Goal: Information Seeking & Learning: Learn about a topic

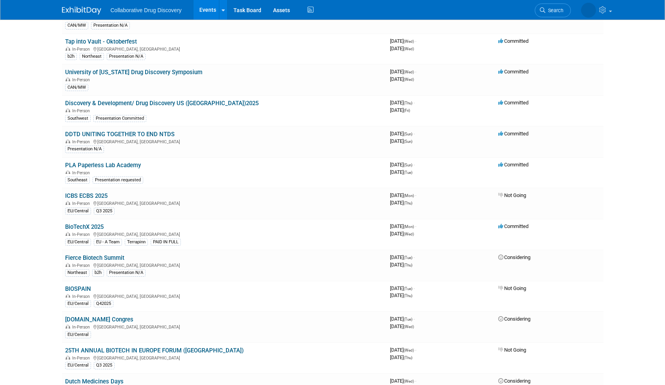
scroll to position [2078, 0]
click at [173, 100] on link "Discovery & Development/ Drug Discovery US ([GEOGRAPHIC_DATA])2025" at bounding box center [161, 103] width 193 height 7
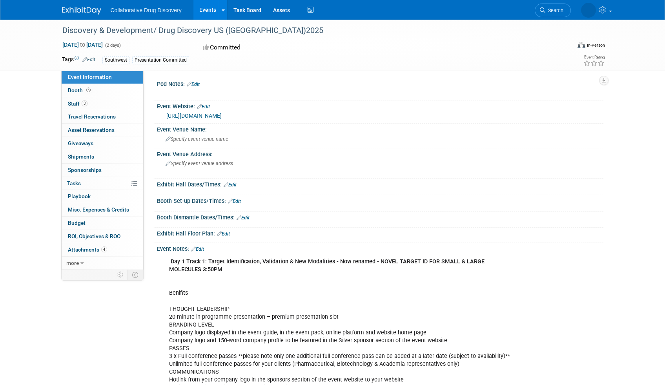
scroll to position [2, 0]
click at [76, 102] on span "Staff 3" at bounding box center [78, 103] width 20 height 6
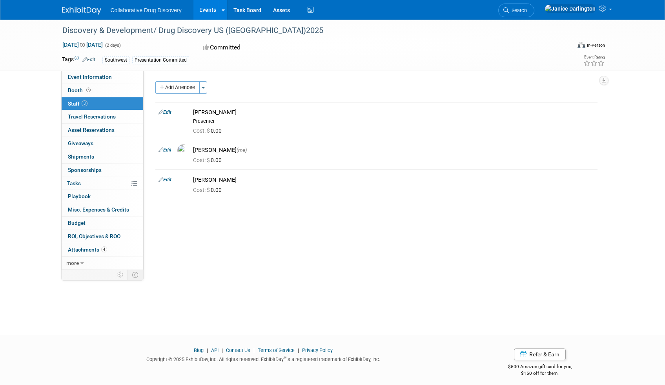
click at [207, 10] on link "Events" at bounding box center [207, 10] width 29 height 20
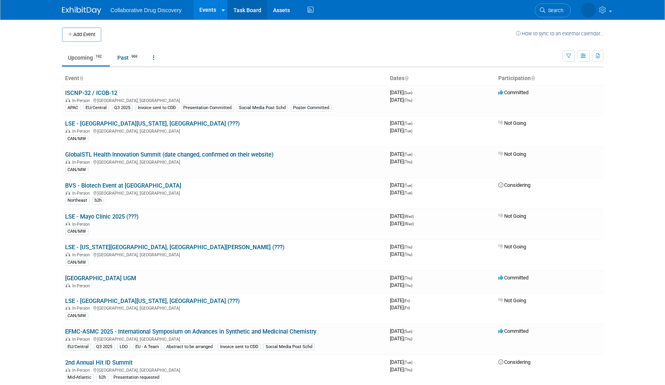
click at [254, 13] on link "Task Board" at bounding box center [248, 10] width 40 height 20
click at [581, 58] on button "button" at bounding box center [583, 55] width 13 height 11
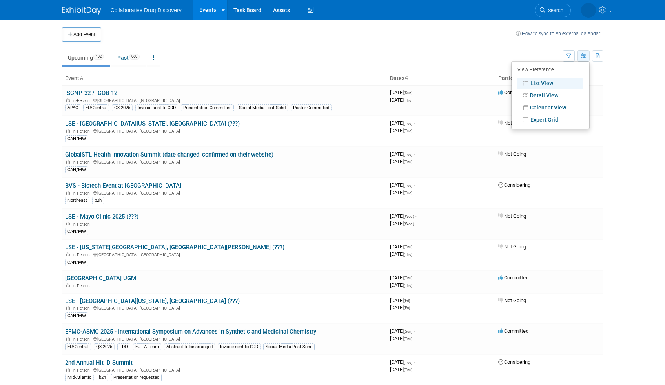
click at [581, 58] on button "button" at bounding box center [583, 55] width 13 height 11
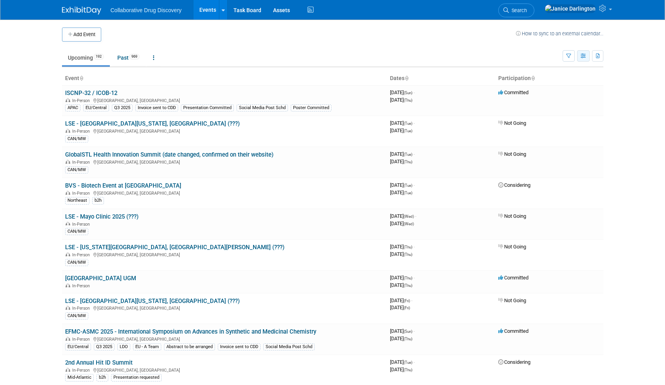
click at [579, 58] on button "button" at bounding box center [583, 55] width 13 height 11
click at [553, 111] on link "Calendar View" at bounding box center [551, 107] width 66 height 11
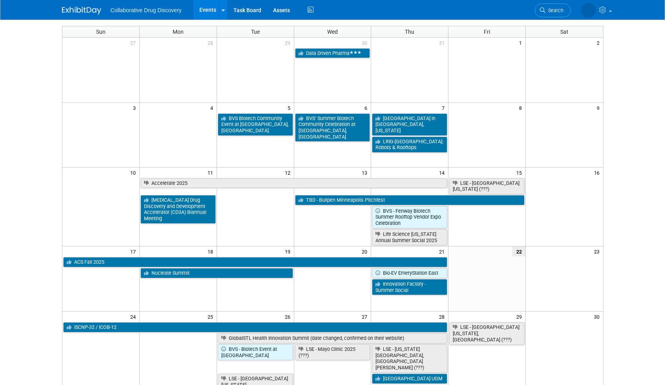
scroll to position [20, 0]
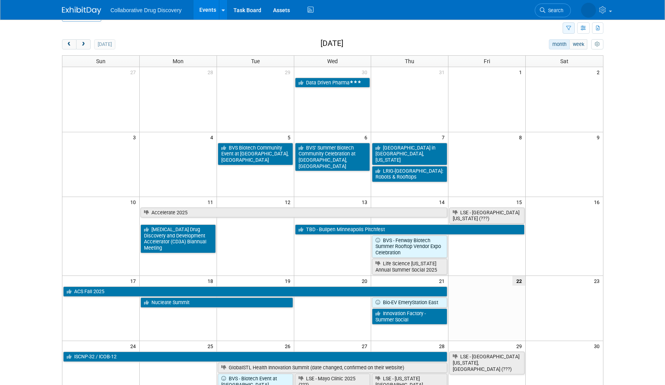
click at [568, 31] on button "button" at bounding box center [569, 27] width 12 height 11
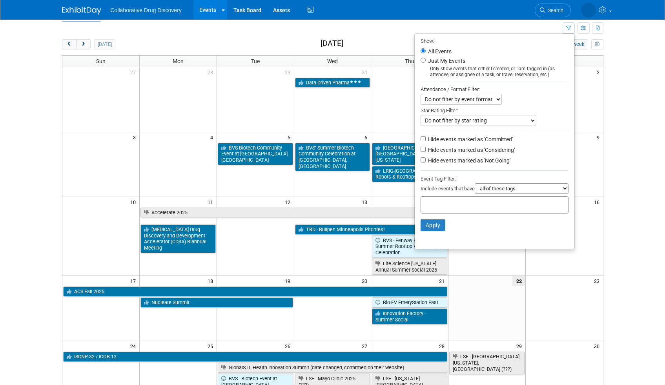
click at [487, 187] on select "all of these tags any one of these tags only and exactly these specific tags" at bounding box center [522, 188] width 94 height 11
click at [475, 184] on select "all of these tags any one of these tags only and exactly these specific tags" at bounding box center [522, 188] width 94 height 11
click at [446, 207] on input "text" at bounding box center [455, 204] width 63 height 8
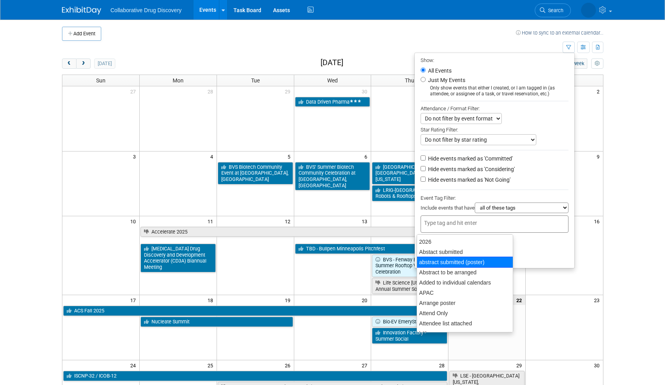
scroll to position [0, 0]
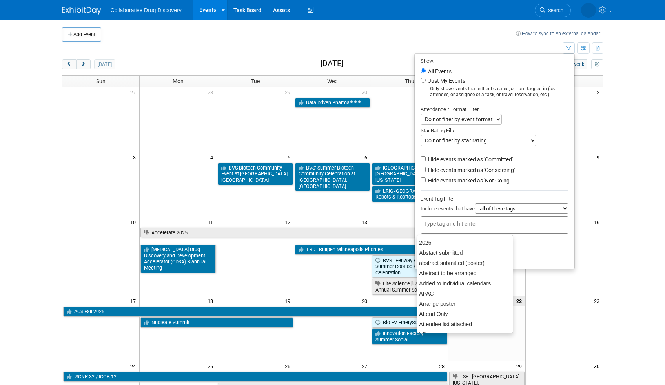
click at [602, 126] on td at bounding box center [564, 119] width 77 height 65
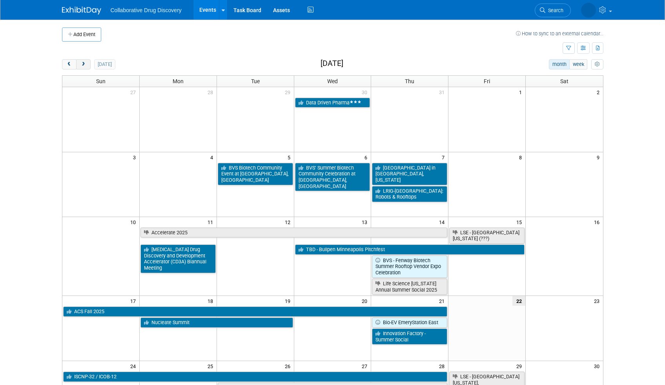
click at [79, 64] on button "next" at bounding box center [83, 64] width 15 height 10
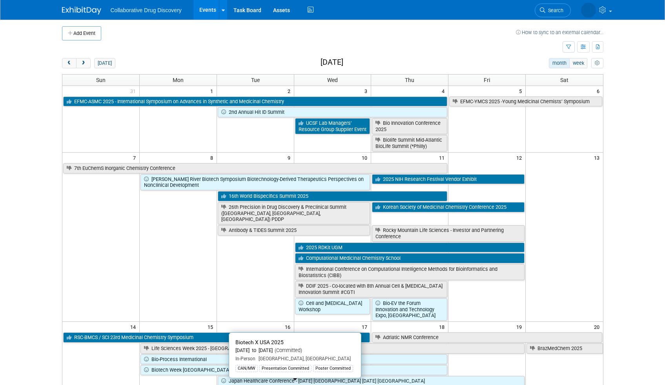
scroll to position [2, 0]
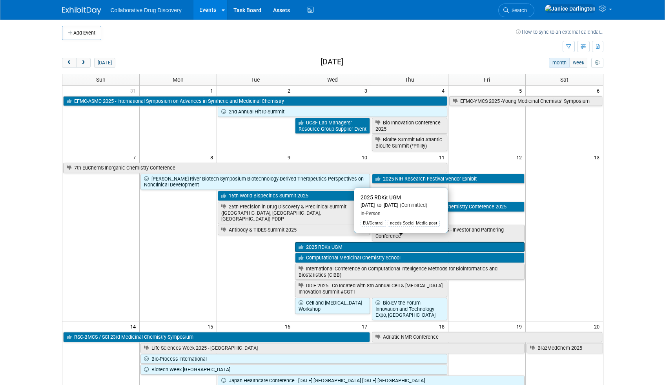
click at [398, 242] on link "2025 RDKit UGM" at bounding box center [410, 247] width 230 height 10
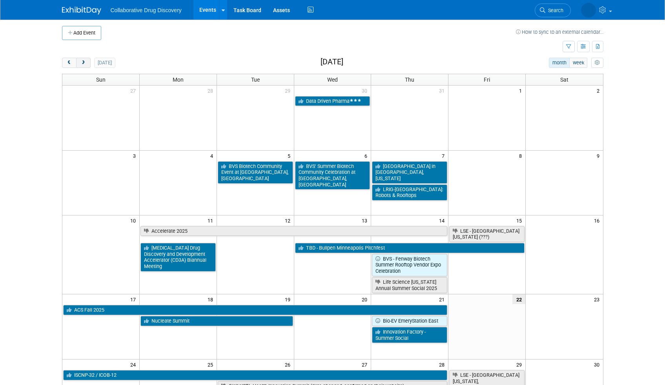
click at [83, 61] on span "next" at bounding box center [83, 62] width 6 height 5
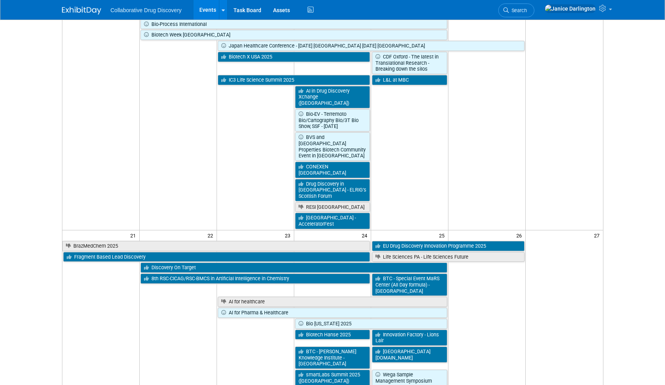
scroll to position [366, 0]
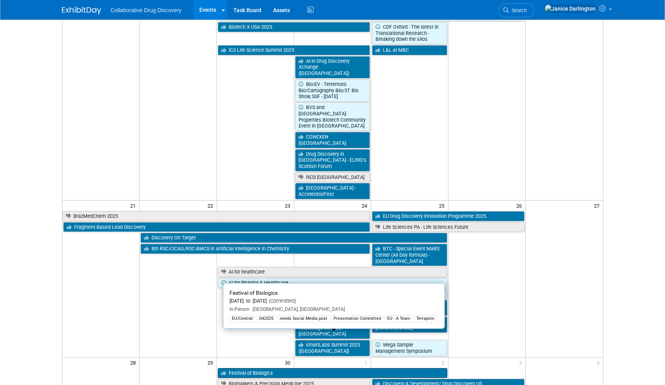
click at [328, 368] on link "Festival of Biologics" at bounding box center [333, 373] width 230 height 10
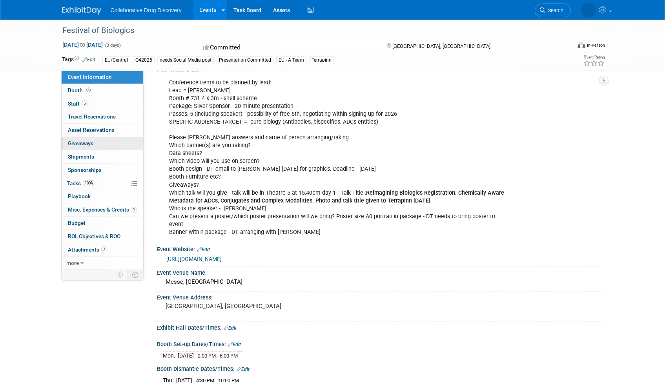
scroll to position [17, 0]
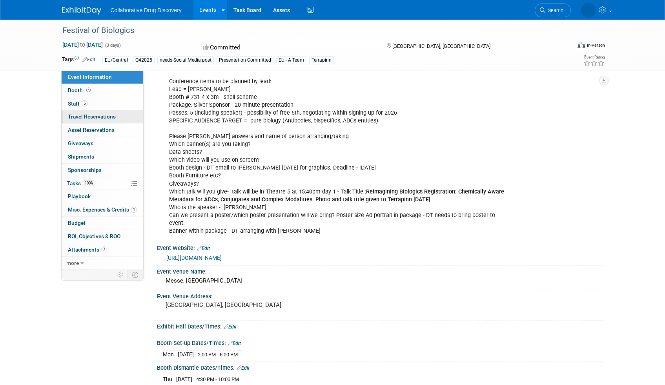
click at [106, 116] on span "Travel Reservations 0" at bounding box center [92, 116] width 48 height 6
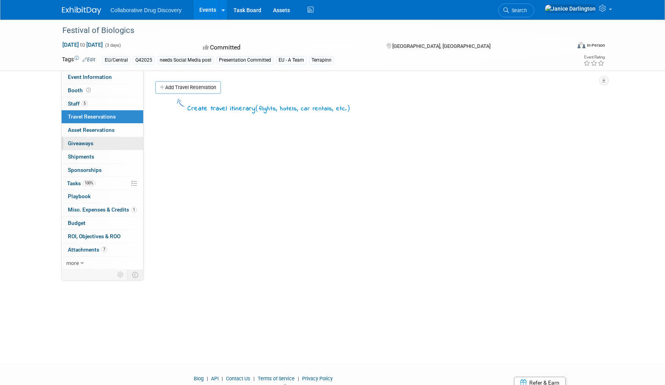
click at [109, 137] on link "0 Giveaways 0" at bounding box center [103, 143] width 82 height 13
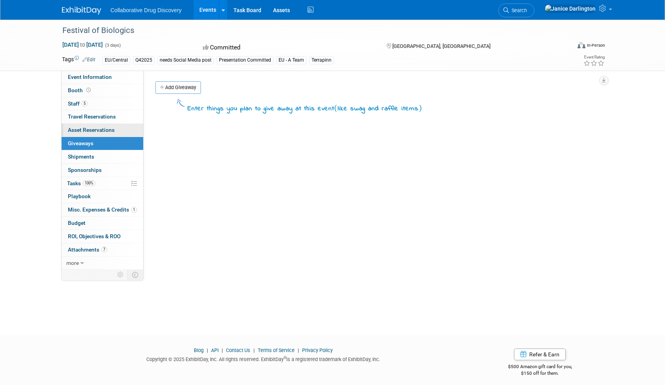
click at [109, 130] on span "Asset Reservations 0" at bounding box center [91, 130] width 47 height 6
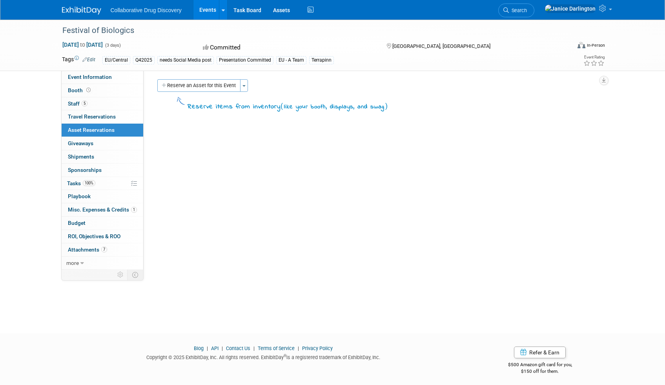
scroll to position [5, 0]
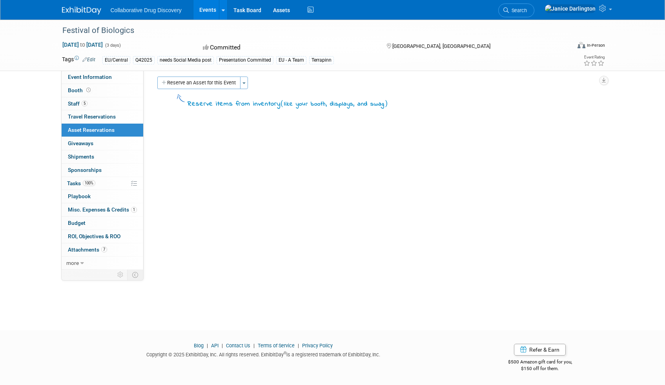
click at [104, 207] on span "Misc. Expenses & Credits 1" at bounding box center [102, 209] width 69 height 6
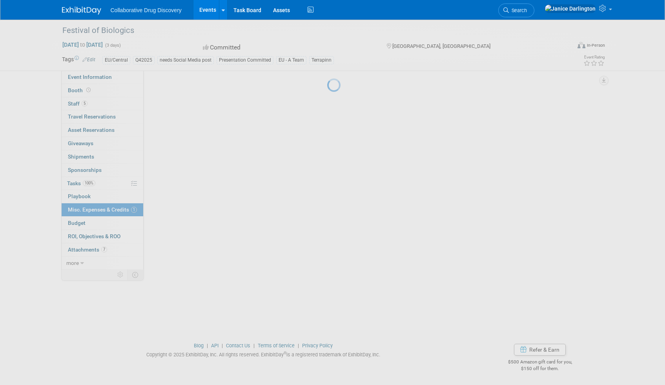
scroll to position [0, 0]
